Goal: Task Accomplishment & Management: Use online tool/utility

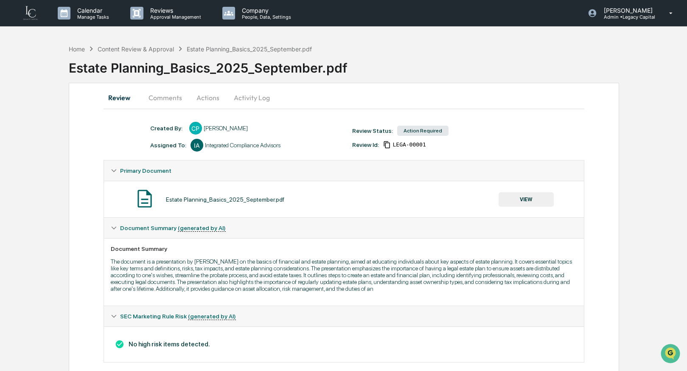
click at [165, 101] on button "Comments" at bounding box center [165, 97] width 47 height 20
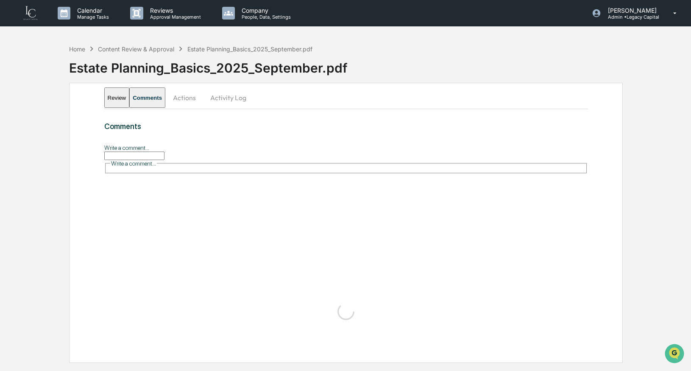
click at [204, 101] on button "Actions" at bounding box center [184, 97] width 38 height 20
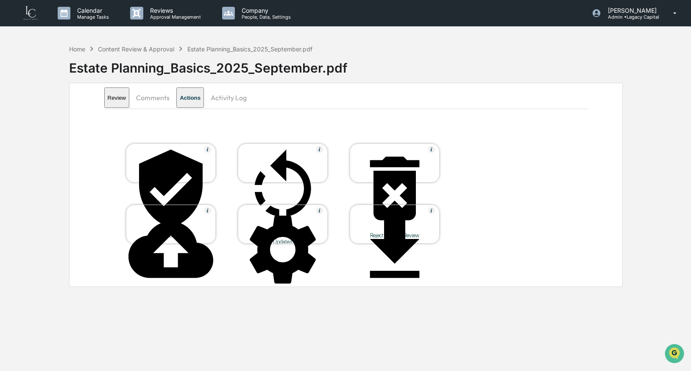
click at [174, 221] on icon at bounding box center [171, 249] width 85 height 56
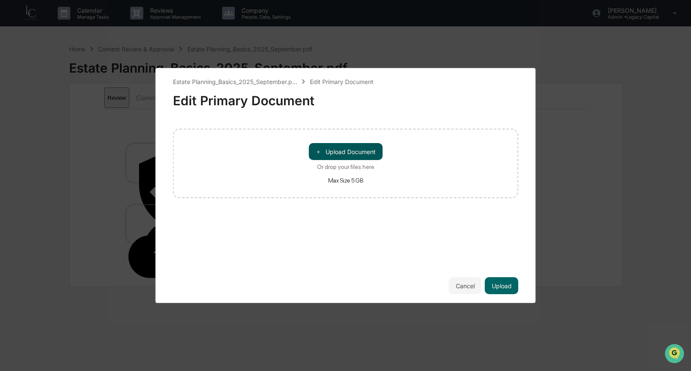
click at [328, 146] on button "＋ Upload Document" at bounding box center [346, 151] width 74 height 17
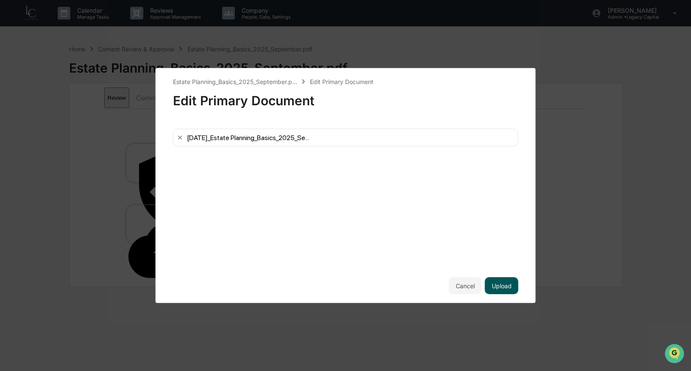
click at [498, 282] on button "Upload" at bounding box center [502, 285] width 34 height 17
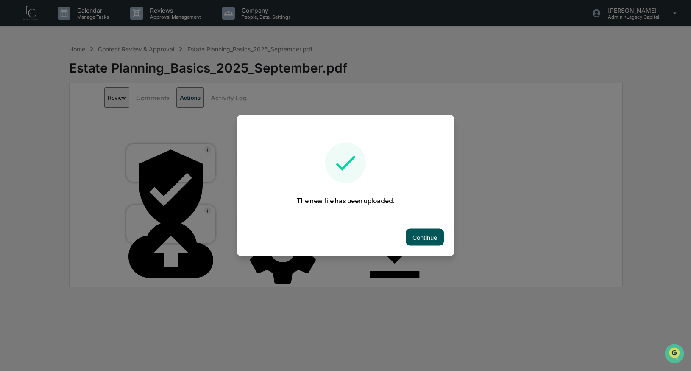
click at [431, 234] on button "Continue" at bounding box center [425, 237] width 38 height 17
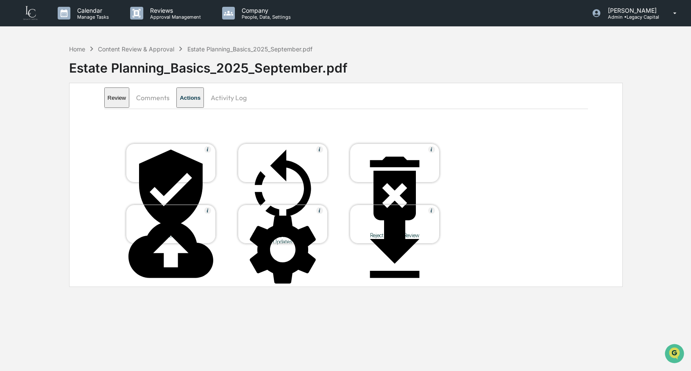
click at [244, 93] on button "Activity Log" at bounding box center [229, 97] width 50 height 20
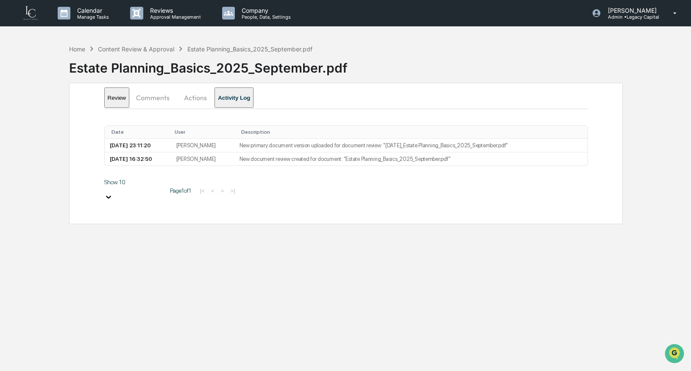
click at [215, 96] on button "Actions" at bounding box center [195, 97] width 38 height 20
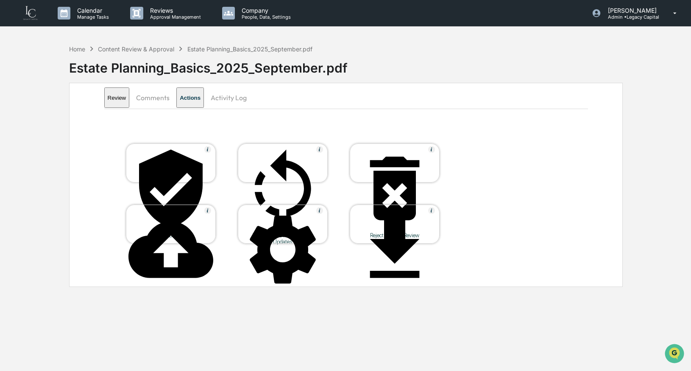
click at [282, 154] on icon at bounding box center [283, 188] width 85 height 85
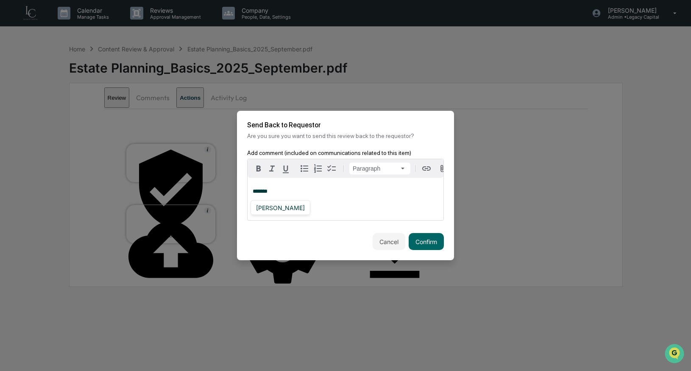
click at [280, 206] on div "[PERSON_NAME]" at bounding box center [281, 207] width 56 height 11
click at [426, 237] on button "Confirm" at bounding box center [426, 241] width 35 height 17
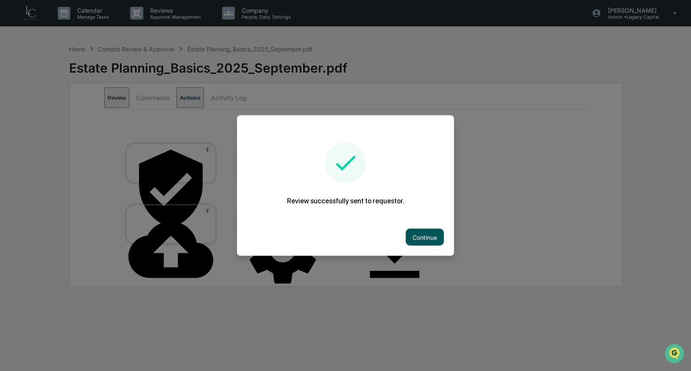
click at [415, 231] on button "Continue" at bounding box center [425, 237] width 38 height 17
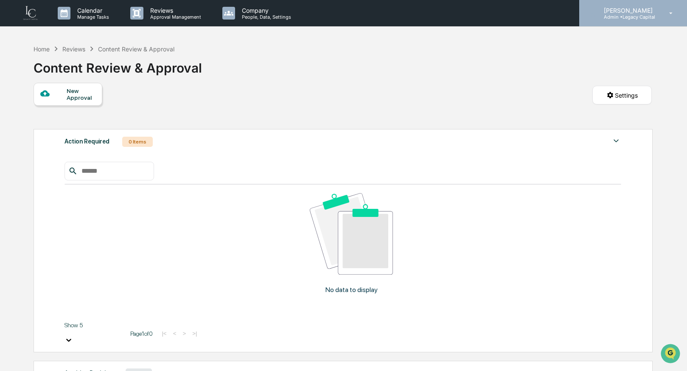
click at [606, 12] on p "[PERSON_NAME]" at bounding box center [627, 10] width 60 height 7
